Goal: Information Seeking & Learning: Learn about a topic

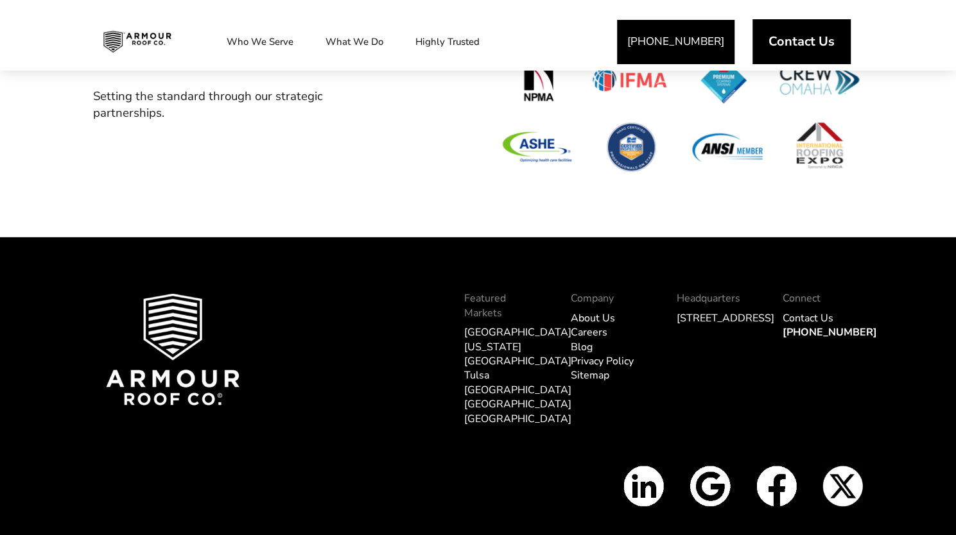
scroll to position [4989, 0]
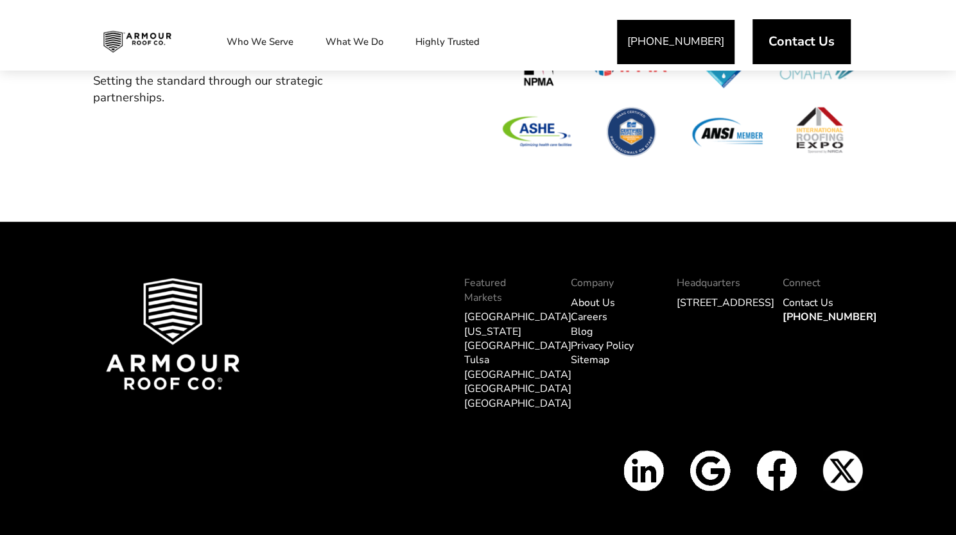
click at [590, 296] on link "About Us" at bounding box center [593, 303] width 44 height 14
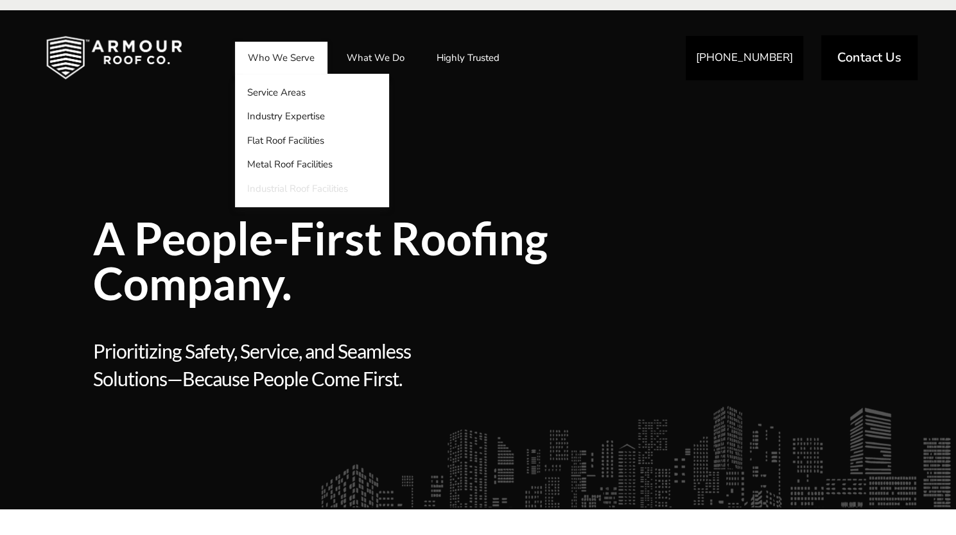
click at [258, 184] on link "Industrial Roof Facilities" at bounding box center [312, 189] width 154 height 24
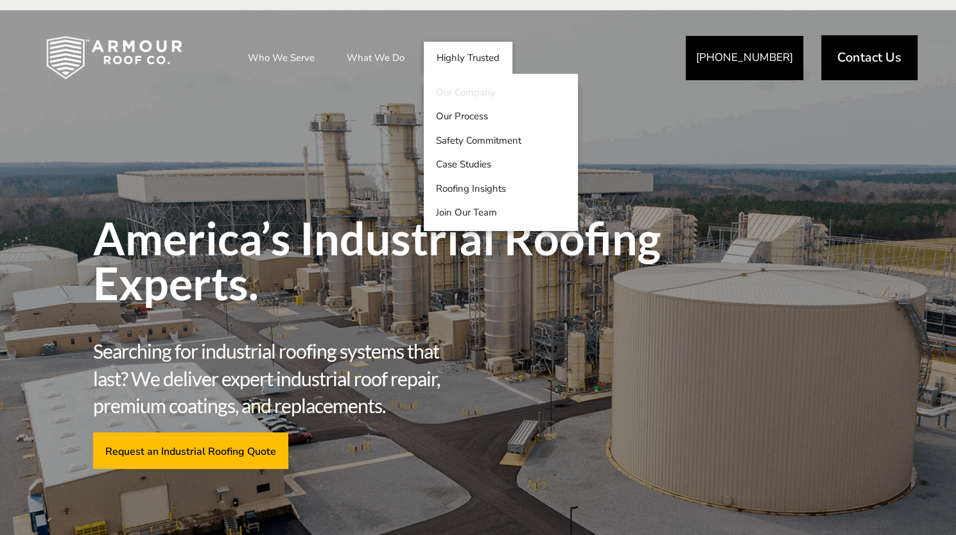
click at [457, 87] on link "Our Company" at bounding box center [501, 92] width 154 height 24
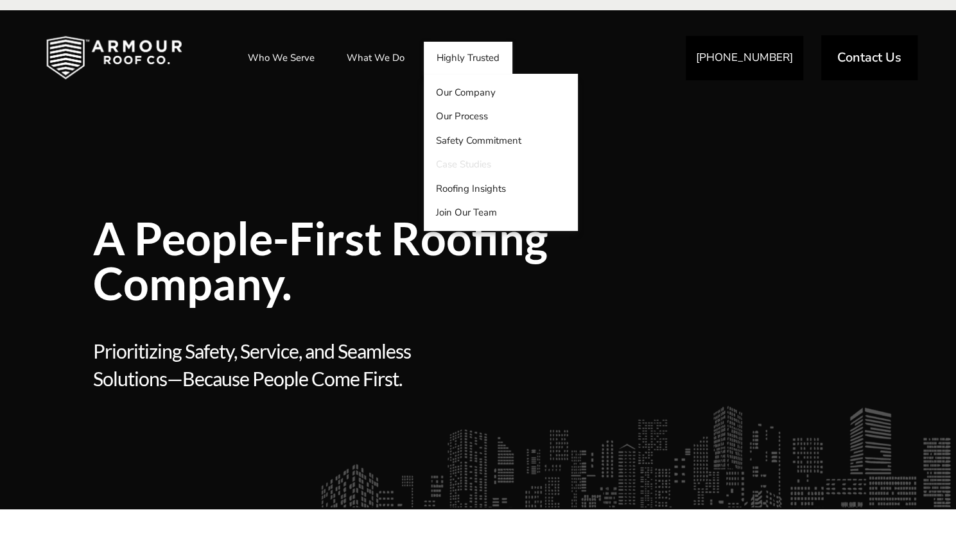
click at [472, 166] on link "Case Studies" at bounding box center [501, 165] width 154 height 24
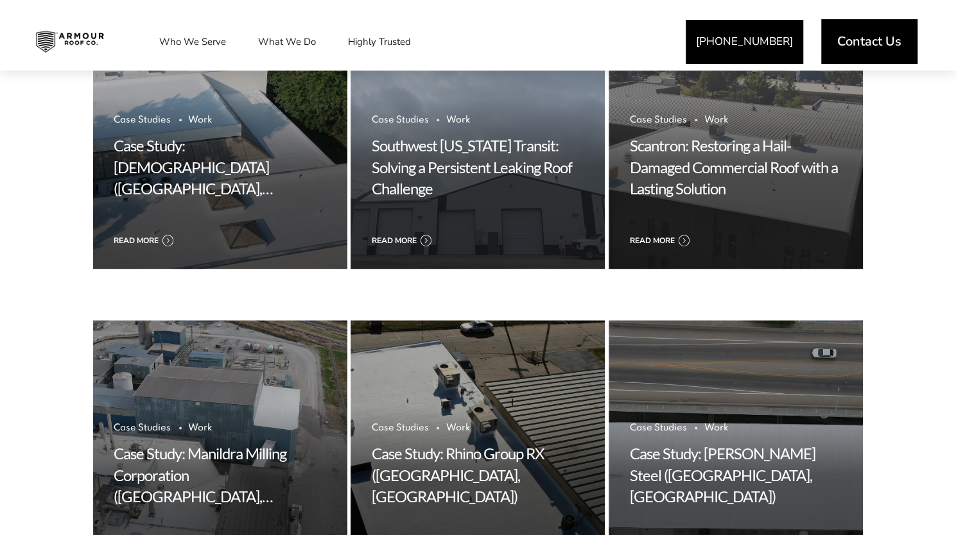
scroll to position [770, 0]
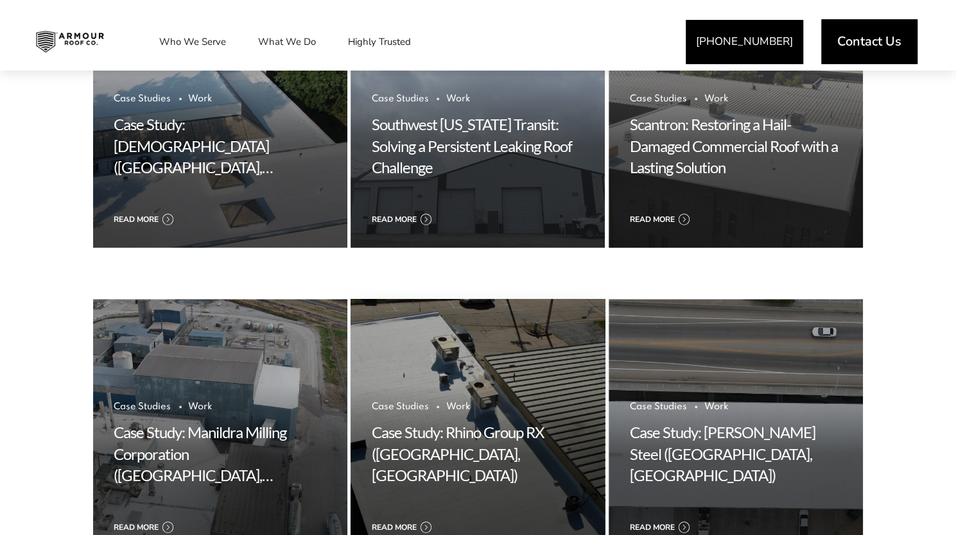
click at [433, 463] on h5 "Case Study: Rhino Group RX ([GEOGRAPHIC_DATA], [GEOGRAPHIC_DATA])" at bounding box center [477, 454] width 213 height 65
click at [428, 522] on link "Read more" at bounding box center [477, 527] width 213 height 15
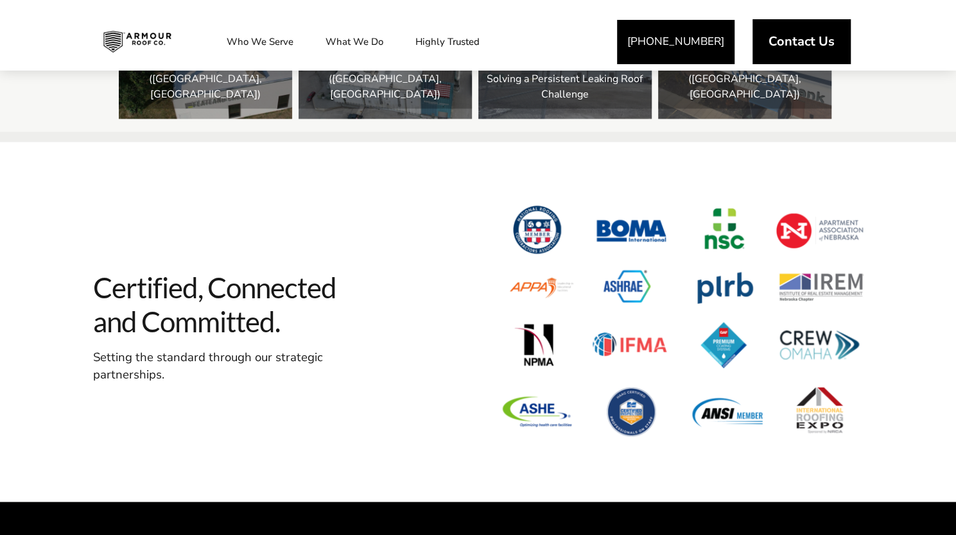
scroll to position [1063, 0]
